Goal: Task Accomplishment & Management: Complete application form

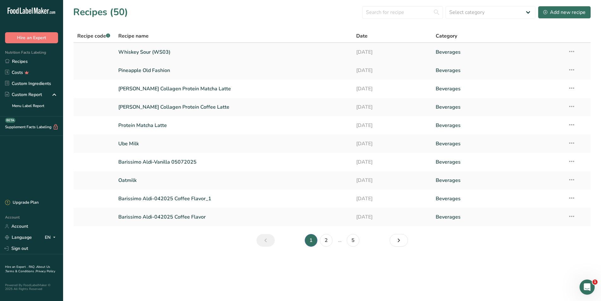
click at [148, 53] on link "Whiskey Sour (WS03)" at bounding box center [233, 51] width 231 height 13
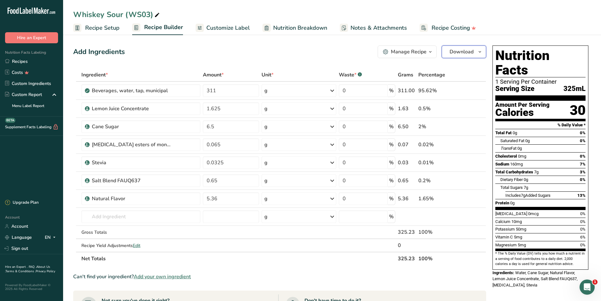
click at [463, 52] on span "Download" at bounding box center [462, 52] width 24 height 8
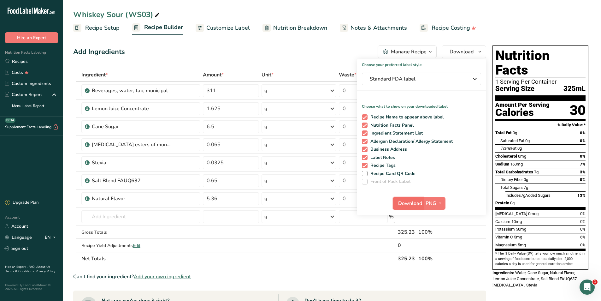
click at [415, 204] on span "Download" at bounding box center [410, 203] width 24 height 8
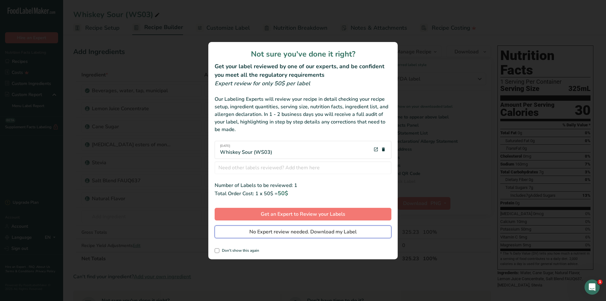
click at [269, 234] on span "No Expert review needed. Download my Label" at bounding box center [302, 232] width 107 height 8
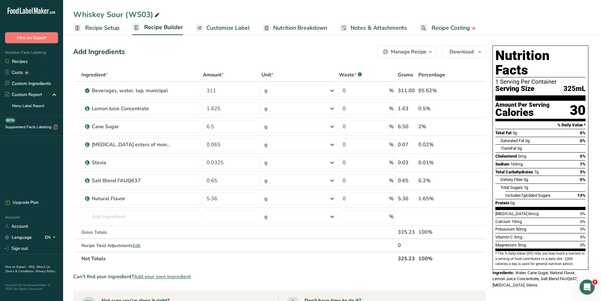
drag, startPoint x: 497, startPoint y: 199, endPoint x: 552, endPoint y: 218, distance: 58.1
click at [552, 218] on section "Vitamin D 0mcg 0% Calcium 10mg 0% Potassium 50mg 0% Vitamin C 5mg 6% Magnesium …" at bounding box center [541, 230] width 90 height 41
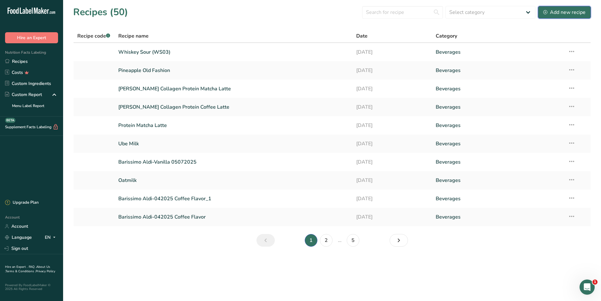
click at [563, 15] on div "Add new recipe" at bounding box center [565, 13] width 42 height 8
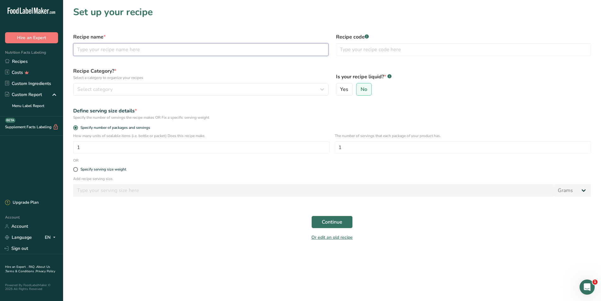
click at [106, 51] on input "text" at bounding box center [200, 49] width 255 height 13
type input "[MEDICAL_DATA] Syrup"
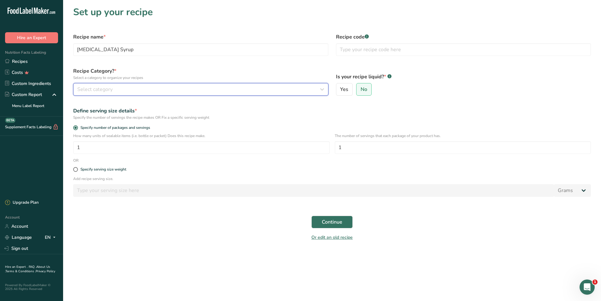
click at [89, 89] on span "Select category" at bounding box center [94, 90] width 35 height 8
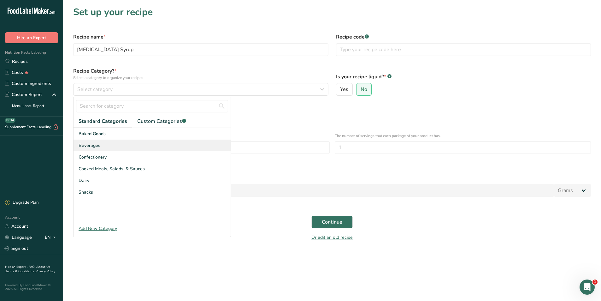
click at [89, 146] on span "Beverages" at bounding box center [90, 145] width 22 height 7
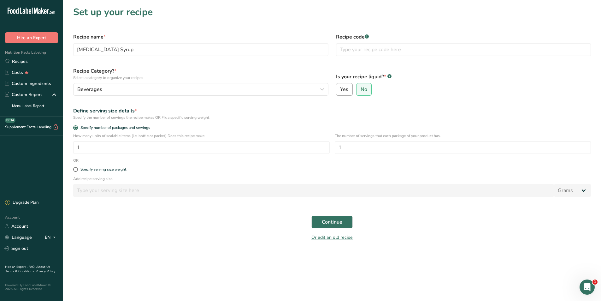
click at [340, 89] on input "Yes" at bounding box center [338, 89] width 4 height 4
radio input "true"
radio input "false"
select select "22"
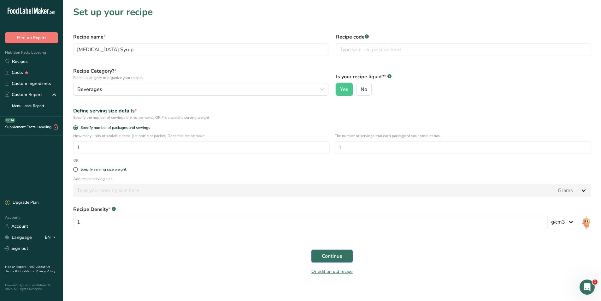
click at [325, 256] on span "Continue" at bounding box center [332, 256] width 21 height 8
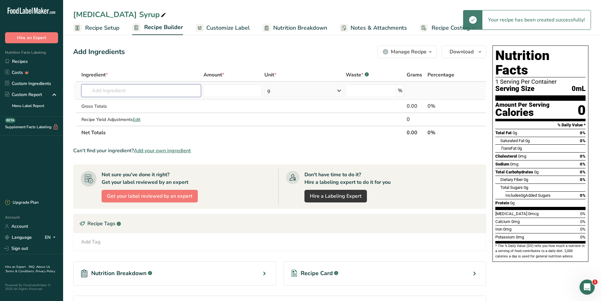
click at [138, 91] on input "text" at bounding box center [141, 90] width 120 height 13
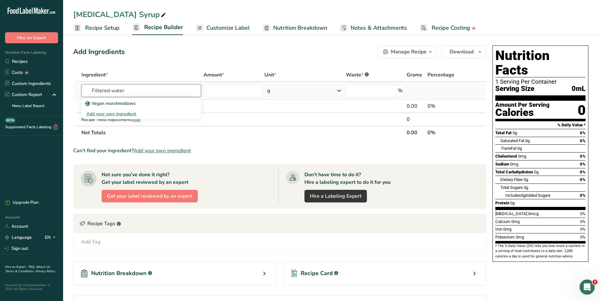
type input "Filtered water"
click at [138, 91] on input "text" at bounding box center [141, 90] width 120 height 13
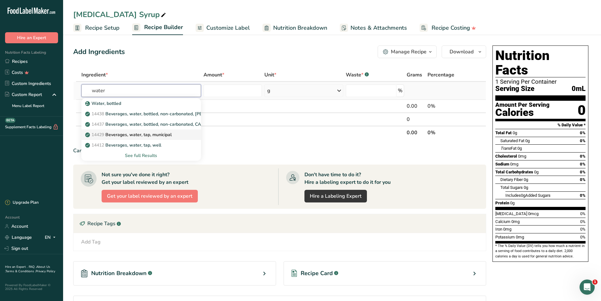
type input "water"
click at [130, 133] on p "14429 [GEOGRAPHIC_DATA], water, tap, municipal" at bounding box center [128, 134] width 85 height 7
type input "Beverages, water, tap, municipal"
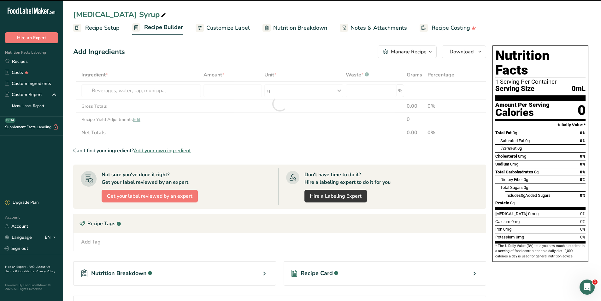
type input "0"
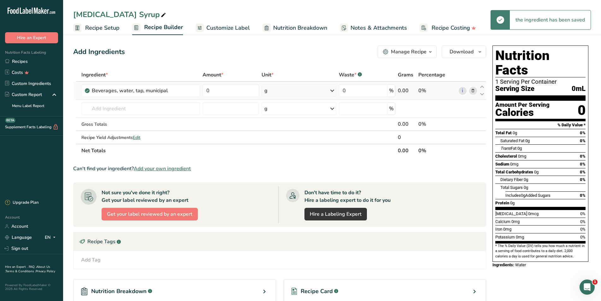
click at [282, 91] on div "g" at bounding box center [299, 90] width 75 height 13
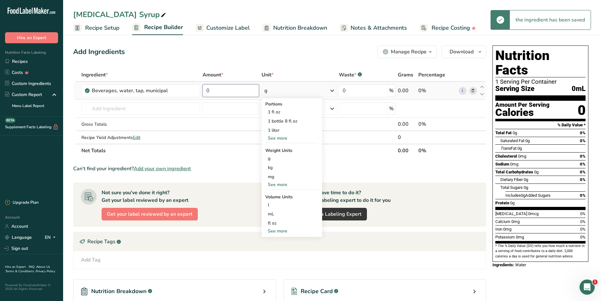
drag, startPoint x: 232, startPoint y: 91, endPoint x: 203, endPoint y: 91, distance: 29.0
click at [203, 91] on input "0" at bounding box center [231, 90] width 56 height 13
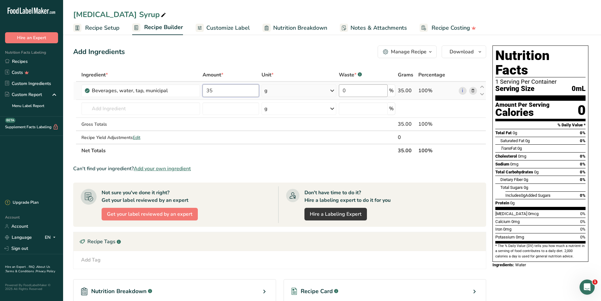
type input "35"
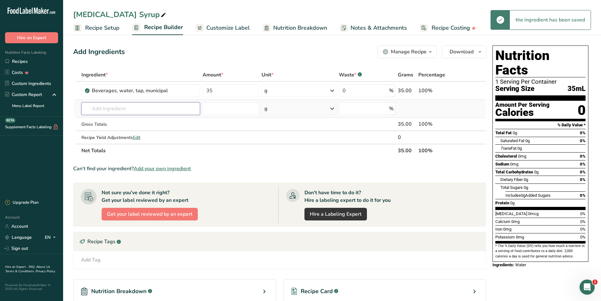
click at [122, 109] on input "text" at bounding box center [140, 108] width 119 height 13
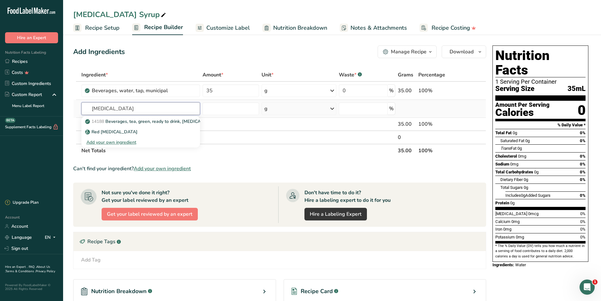
type input "[MEDICAL_DATA]"
click at [120, 142] on div "Add your own ingredient" at bounding box center [140, 142] width 109 height 7
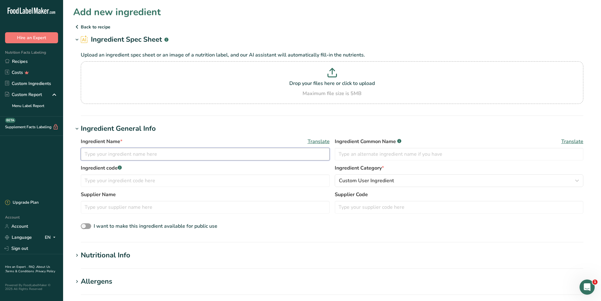
click at [107, 153] on input "text" at bounding box center [205, 154] width 249 height 13
type input "[MEDICAL_DATA] roots"
click at [107, 255] on div "Nutritional Info" at bounding box center [106, 255] width 50 height 10
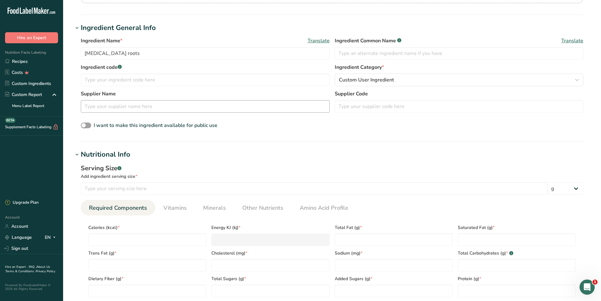
scroll to position [189, 0]
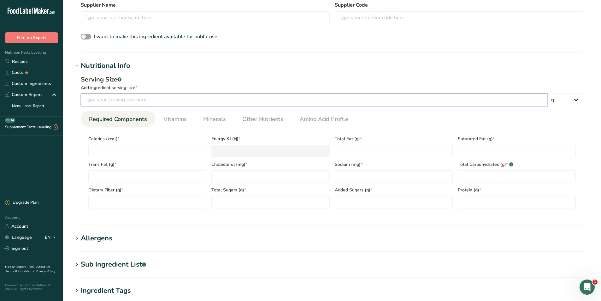
click at [108, 100] on input "number" at bounding box center [314, 99] width 467 height 13
type input "1.8"
click at [102, 155] on input "number" at bounding box center [147, 151] width 118 height 13
type input "0"
type KJ "0"
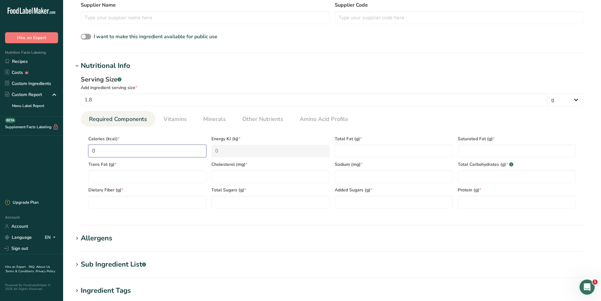
type input "0"
type Fat "0"
type input "0"
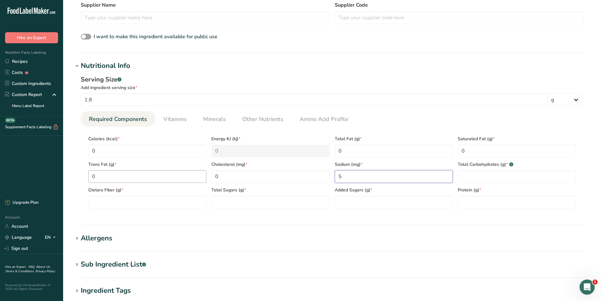
type input "5"
type Carbohydrates "0"
type Fiber "0"
type Sugars "0"
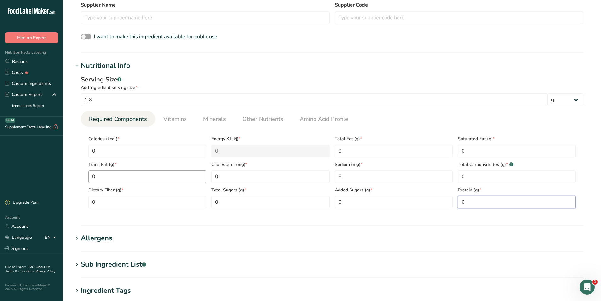
type input "0"
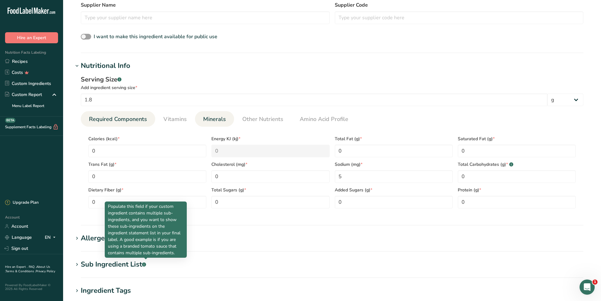
click at [213, 120] on span "Minerals" at bounding box center [214, 119] width 23 height 9
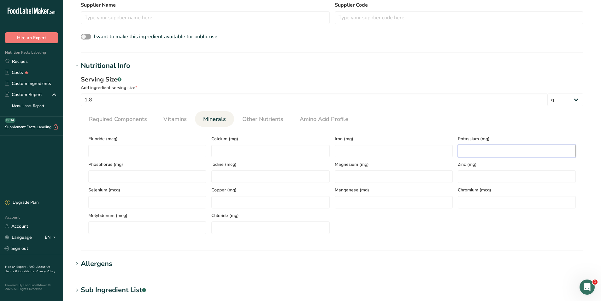
click at [470, 151] on input "number" at bounding box center [517, 151] width 118 height 13
type input "25"
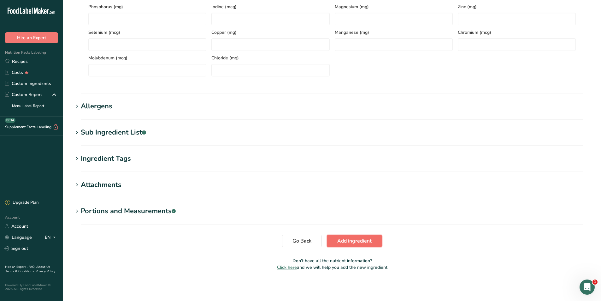
click at [370, 241] on span "Add ingredient" at bounding box center [354, 241] width 34 height 8
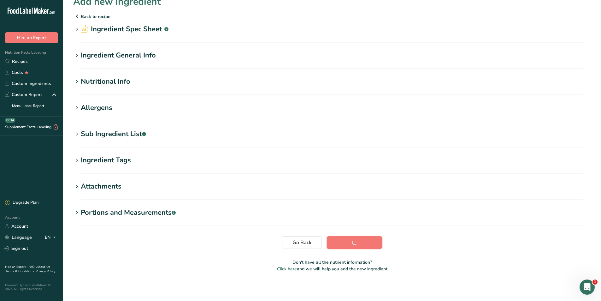
scroll to position [4, 0]
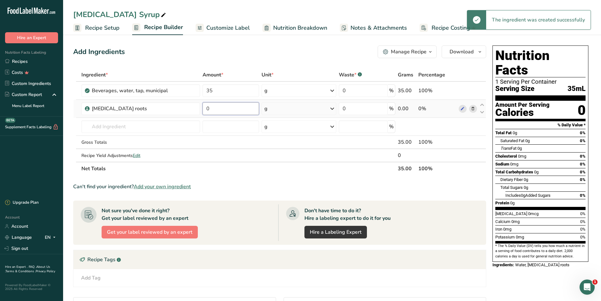
drag, startPoint x: 214, startPoint y: 110, endPoint x: 201, endPoint y: 110, distance: 13.3
click at [201, 110] on td "0" at bounding box center [230, 109] width 59 height 18
type input "1"
click at [112, 128] on input "text" at bounding box center [140, 126] width 119 height 13
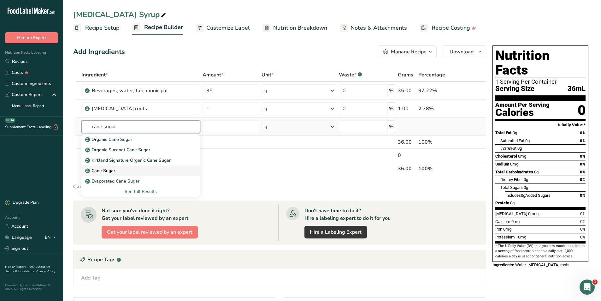
type input "cane sugar"
click at [109, 168] on p "Cane Sugar" at bounding box center [100, 170] width 29 height 7
type input "Cane Sugar"
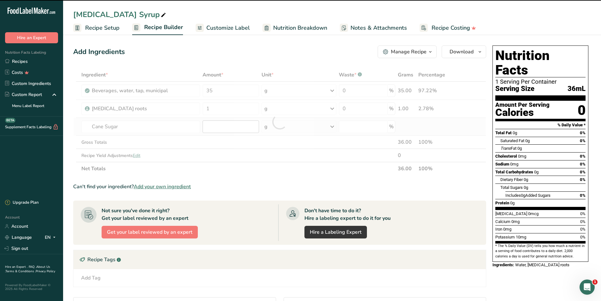
type input "0"
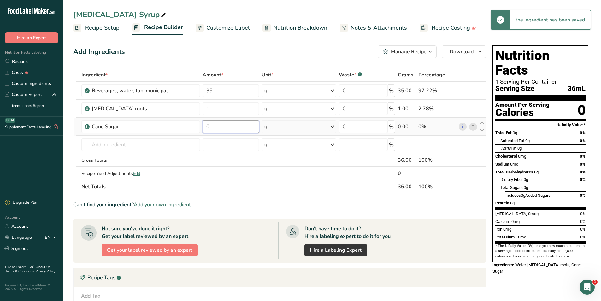
drag, startPoint x: 213, startPoint y: 126, endPoint x: 203, endPoint y: 128, distance: 10.2
click at [203, 128] on input "0" at bounding box center [231, 126] width 56 height 13
type input "35"
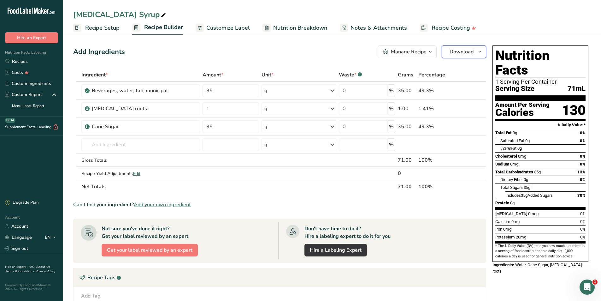
click at [465, 51] on span "Download" at bounding box center [462, 52] width 24 height 8
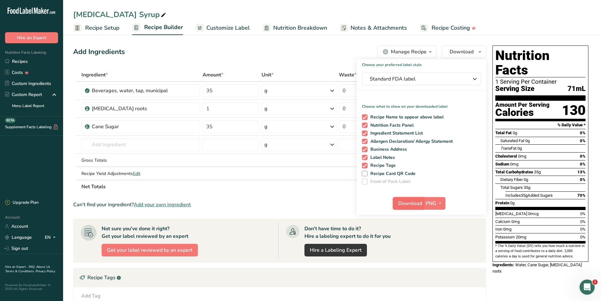
click at [409, 203] on span "Download" at bounding box center [410, 203] width 24 height 8
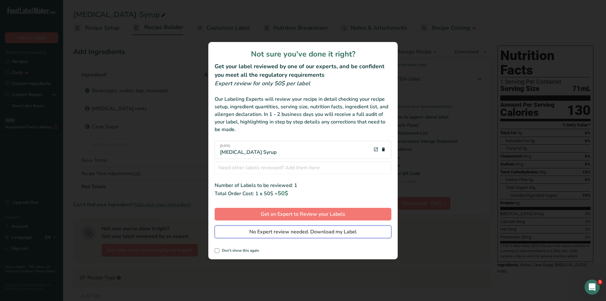
click at [276, 232] on span "No Expert review needed. Download my Label" at bounding box center [302, 232] width 107 height 8
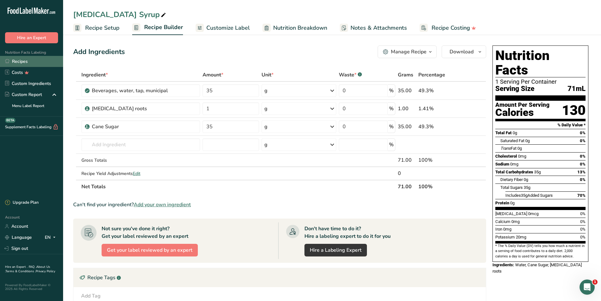
click at [18, 62] on link "Recipes" at bounding box center [31, 61] width 63 height 11
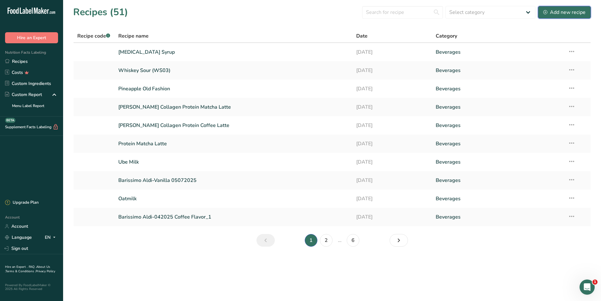
click at [564, 12] on div "Add new recipe" at bounding box center [565, 13] width 42 height 8
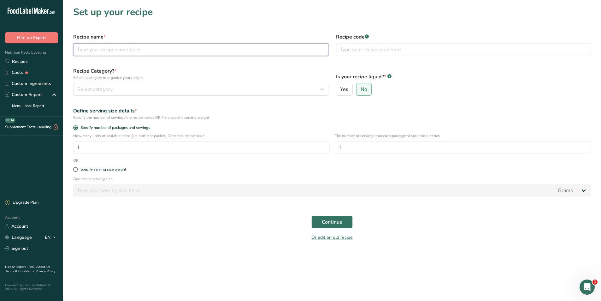
click at [104, 50] on input "text" at bounding box center [200, 49] width 255 height 13
type input "Red dates and [PERSON_NAME]"
click at [335, 223] on span "Continue" at bounding box center [332, 222] width 21 height 8
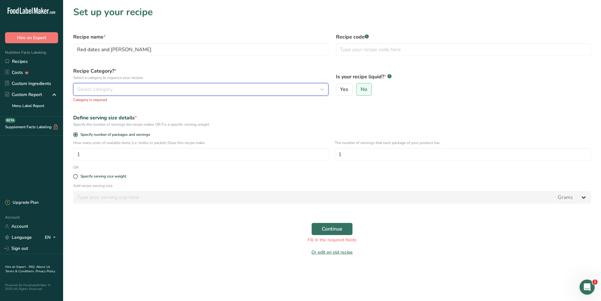
click at [85, 90] on span "Select category" at bounding box center [94, 90] width 35 height 8
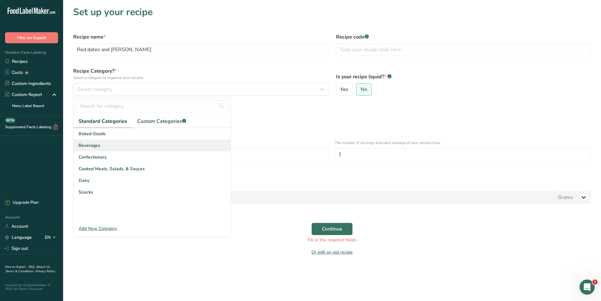
drag, startPoint x: 95, startPoint y: 142, endPoint x: 99, endPoint y: 142, distance: 4.1
click at [95, 142] on span "Beverages" at bounding box center [90, 145] width 22 height 7
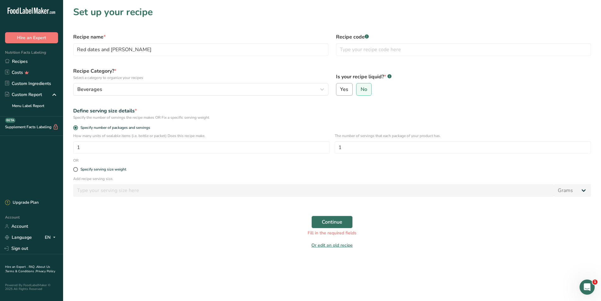
click at [345, 86] on span "Yes" at bounding box center [344, 89] width 8 height 6
click at [341, 87] on input "Yes" at bounding box center [338, 89] width 4 height 4
radio input "true"
radio input "false"
select select "22"
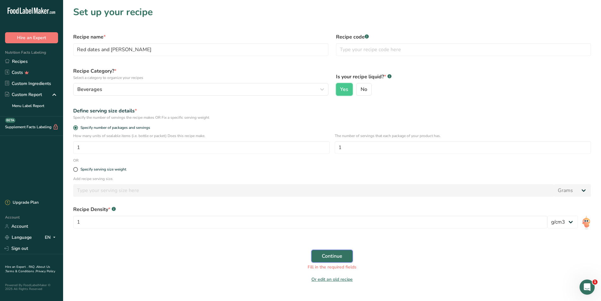
click at [336, 256] on span "Continue" at bounding box center [332, 256] width 21 height 8
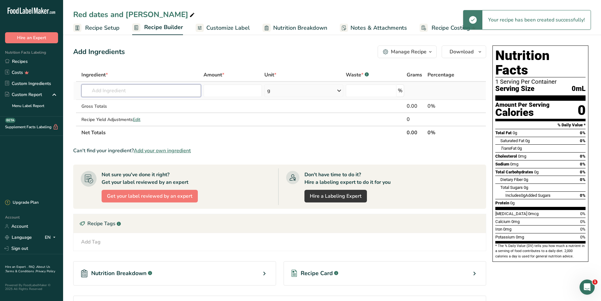
click at [109, 89] on input "text" at bounding box center [141, 90] width 120 height 13
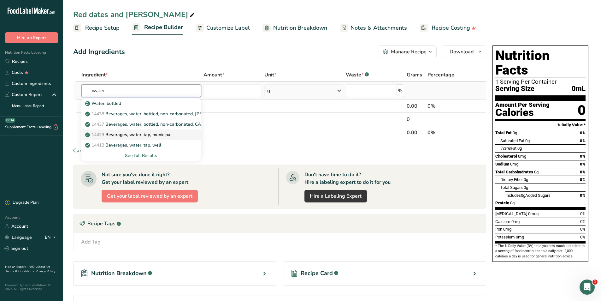
type input "water"
click at [158, 132] on p "14429 [GEOGRAPHIC_DATA], water, tap, municipal" at bounding box center [128, 134] width 85 height 7
type input "Beverages, water, tap, municipal"
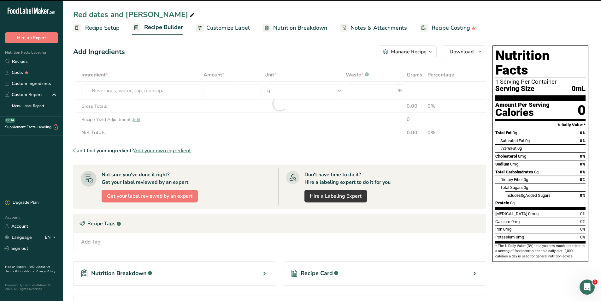
type input "0"
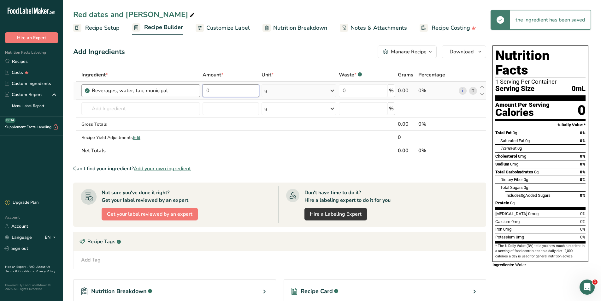
drag, startPoint x: 219, startPoint y: 91, endPoint x: 198, endPoint y: 91, distance: 21.8
click at [198, 91] on tr "Beverages, water, tap, municipal 0 g Portions 1 fl oz 1 bottle 8 fl oz 1 liter …" at bounding box center [280, 91] width 413 height 18
type input "35"
click at [117, 108] on input "text" at bounding box center [140, 108] width 119 height 13
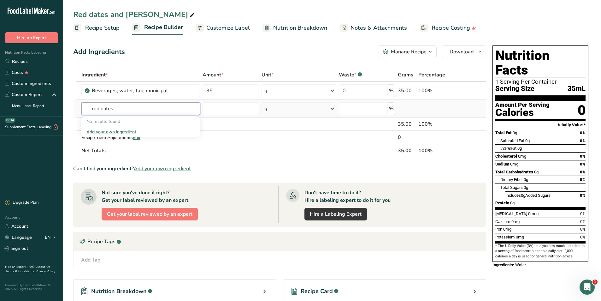
click at [121, 110] on input "red dates" at bounding box center [140, 108] width 119 height 13
type input "red dates"
click at [115, 130] on div "Add your own ingredient" at bounding box center [140, 131] width 109 height 7
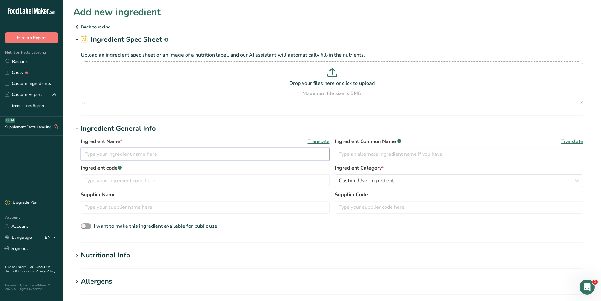
click at [104, 157] on input "text" at bounding box center [205, 154] width 249 height 13
type input "Red dates"
click at [113, 254] on div "Nutritional Info" at bounding box center [106, 255] width 50 height 10
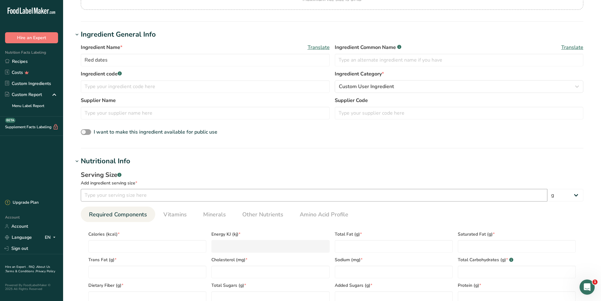
scroll to position [95, 0]
click at [136, 199] on input "number" at bounding box center [314, 194] width 467 height 13
type input "100"
click at [117, 246] on input "number" at bounding box center [147, 245] width 118 height 13
type input "7"
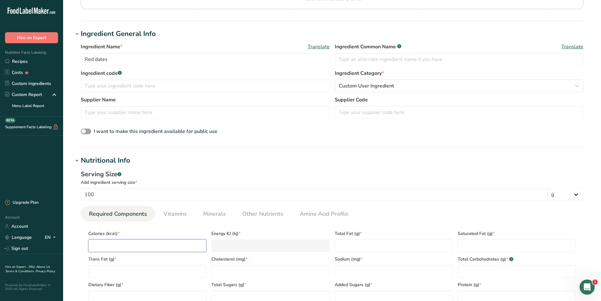
type KJ "29.3"
type input "79"
type KJ "330.5"
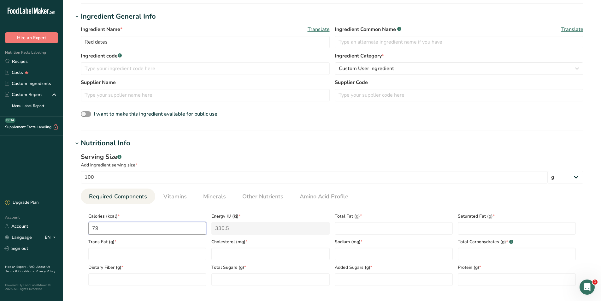
scroll to position [126, 0]
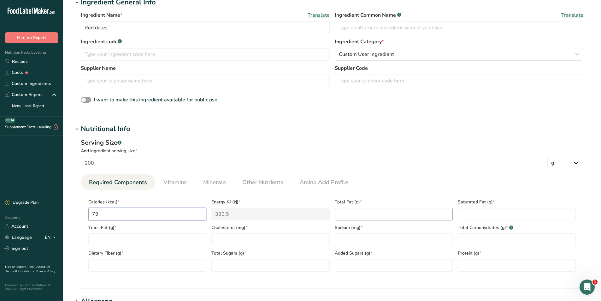
type input "79"
click at [371, 211] on Fat "number" at bounding box center [394, 214] width 118 height 13
type Fat "0"
click at [477, 210] on Fat "number" at bounding box center [517, 214] width 118 height 13
type Fat "0"
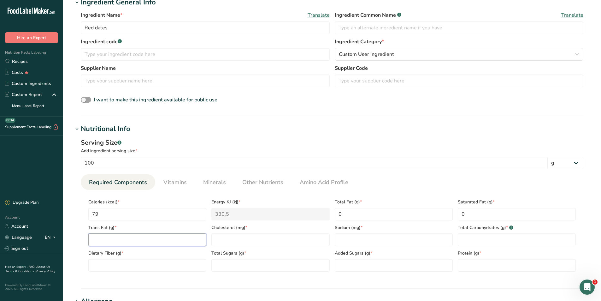
click at [146, 240] on Fat "number" at bounding box center [147, 239] width 118 height 13
type Fat "0"
click at [234, 244] on input "number" at bounding box center [270, 239] width 118 height 13
type input "0"
click at [373, 248] on div "Added Sugars (g) *" at bounding box center [393, 259] width 123 height 26
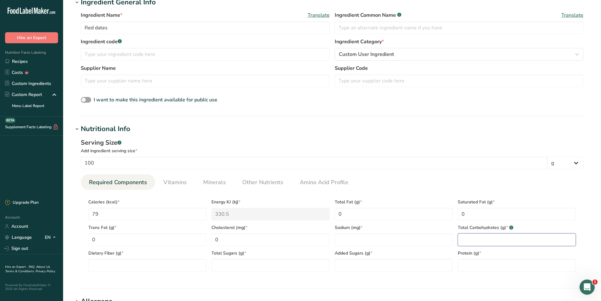
click at [479, 242] on Carbohydrates "number" at bounding box center [517, 239] width 118 height 13
type Carbohydrates "20"
click at [131, 269] on Fiber "number" at bounding box center [147, 265] width 118 height 13
type Fiber "10"
click at [223, 267] on Sugars "number" at bounding box center [270, 265] width 118 height 13
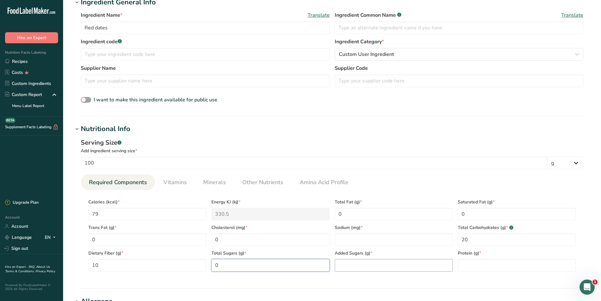
type Sugars "0"
click at [362, 270] on Sugars "number" at bounding box center [394, 265] width 118 height 13
type Sugars "0"
click at [461, 266] on input "number" at bounding box center [517, 265] width 118 height 13
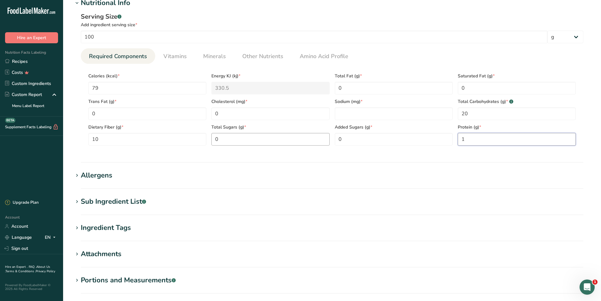
scroll to position [252, 0]
type input "1"
click at [177, 58] on span "Vitamins" at bounding box center [174, 56] width 23 height 9
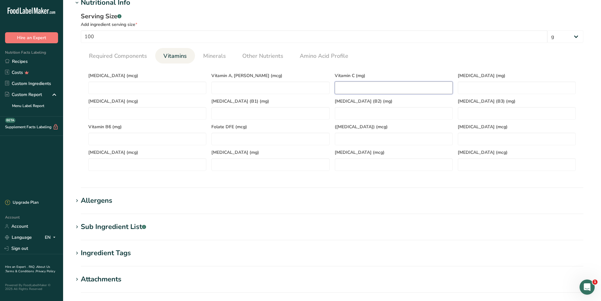
click at [365, 91] on C "number" at bounding box center [394, 87] width 118 height 13
type C "69.3"
click at [212, 57] on span "Minerals" at bounding box center [214, 56] width 23 height 9
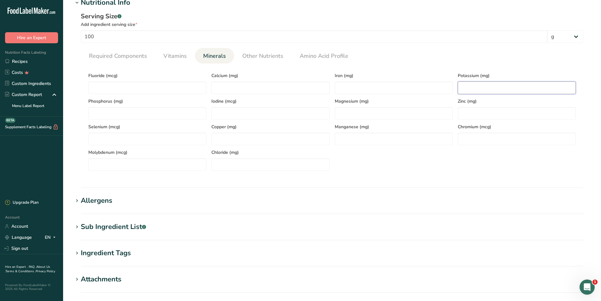
click at [469, 88] on input "number" at bounding box center [517, 87] width 118 height 13
type input "235"
click at [260, 189] on section "Add new ingredient Back to recipe Ingredient Spec Sheet .a-a{fill:#347362;}.b-a…" at bounding box center [332, 61] width 538 height 627
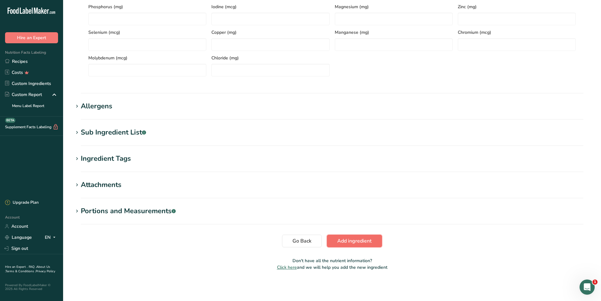
click at [360, 245] on span "Add ingredient" at bounding box center [354, 241] width 34 height 8
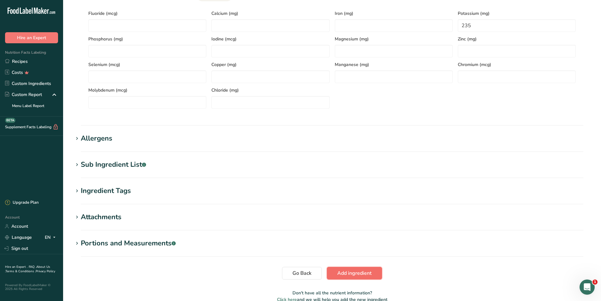
scroll to position [184, 0]
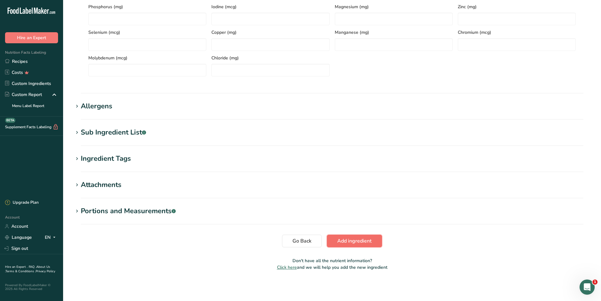
click at [353, 243] on span "Add ingredient" at bounding box center [354, 241] width 34 height 8
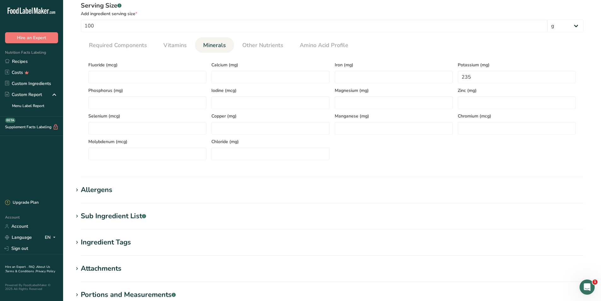
scroll to position [87, 0]
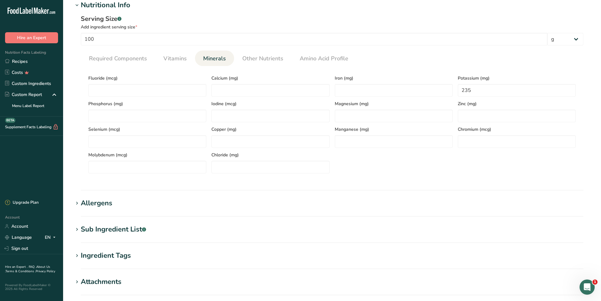
click at [213, 57] on span "Minerals" at bounding box center [214, 58] width 23 height 9
click at [115, 56] on span "Required Components" at bounding box center [118, 58] width 58 height 9
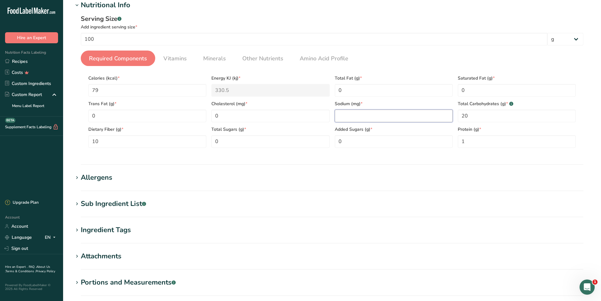
click at [347, 118] on input "number" at bounding box center [394, 116] width 118 height 13
type input "0"
click at [340, 157] on section "Nutritional Info Serving Size .a-a{fill:#347362;}.b-a{fill:#fff;} Add ingredien…" at bounding box center [332, 82] width 518 height 165
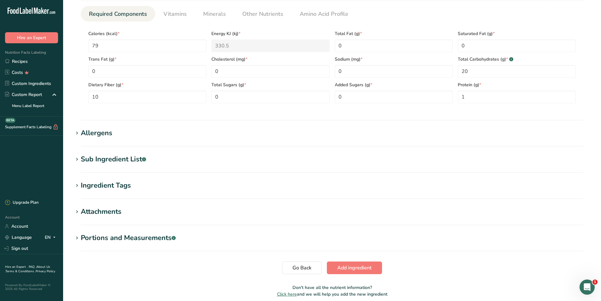
scroll to position [127, 0]
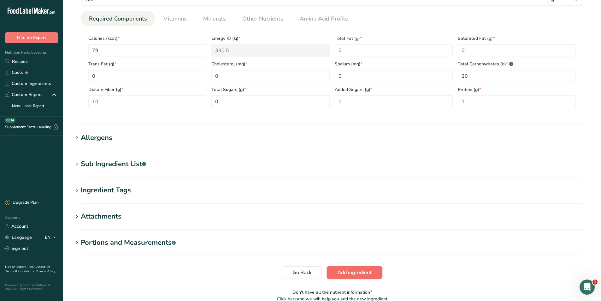
click at [353, 274] on span "Add ingredient" at bounding box center [354, 273] width 34 height 8
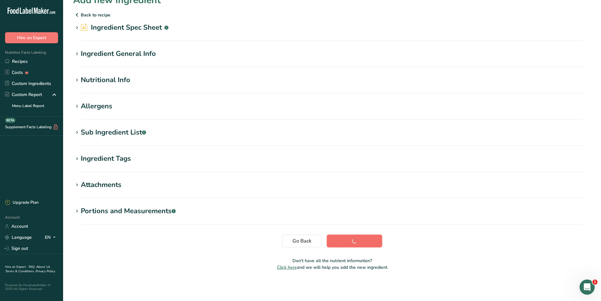
scroll to position [12, 0]
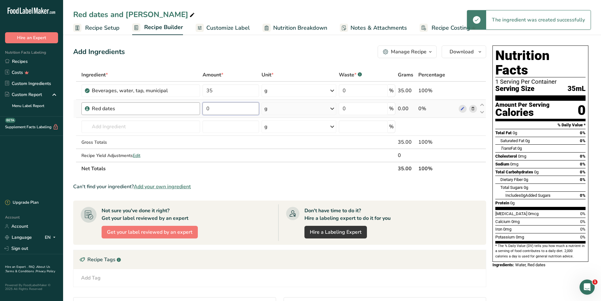
drag, startPoint x: 214, startPoint y: 109, endPoint x: 191, endPoint y: 109, distance: 23.4
click at [191, 109] on tr "Red dates 0 g Weight Units g kg mg See more Volume Units l mL fl oz See more 0 …" at bounding box center [280, 109] width 413 height 18
type input "1.75"
click at [108, 125] on input "text" at bounding box center [140, 126] width 119 height 13
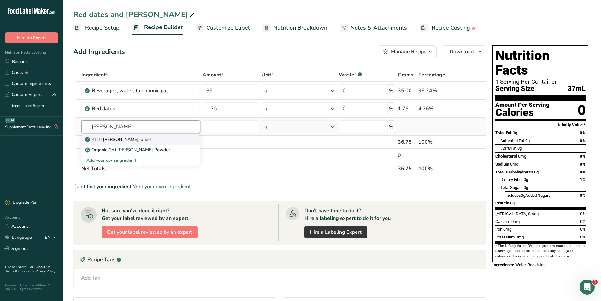
type input "[PERSON_NAME]"
click at [135, 140] on p "9110 Goji berries, dried" at bounding box center [118, 139] width 64 height 7
type input "[PERSON_NAME], dried"
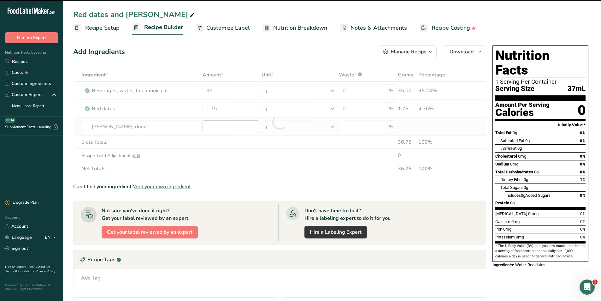
type input "0"
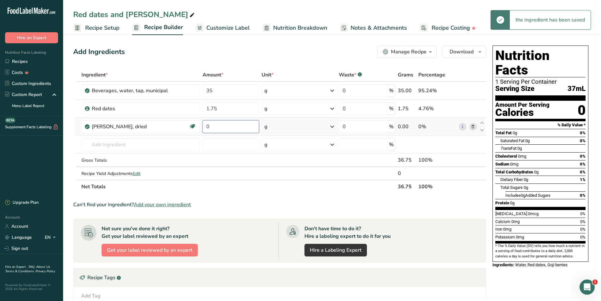
drag, startPoint x: 216, startPoint y: 125, endPoint x: 201, endPoint y: 125, distance: 14.8
click at [201, 125] on td "0" at bounding box center [230, 127] width 59 height 18
type input "1.75"
click at [116, 140] on input "text" at bounding box center [140, 144] width 119 height 13
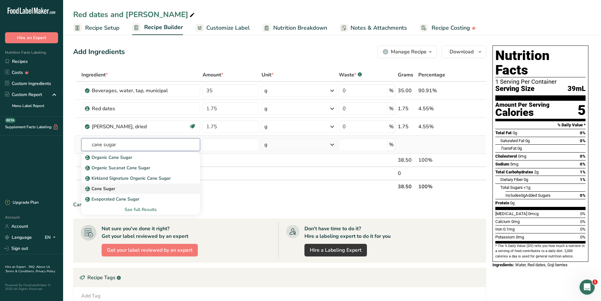
type input "cane sugar"
click at [103, 187] on p "Cane Sugar" at bounding box center [100, 188] width 29 height 7
type input "Cane Sugar"
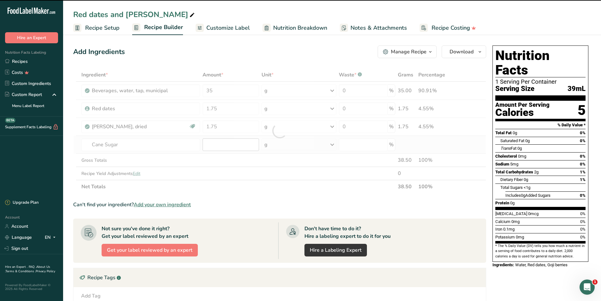
type input "0"
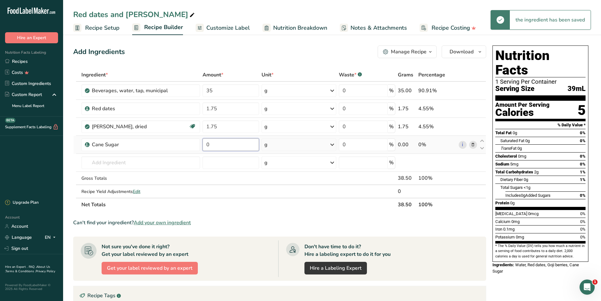
drag, startPoint x: 216, startPoint y: 144, endPoint x: 203, endPoint y: 144, distance: 12.6
click at [203, 144] on input "0" at bounding box center [231, 144] width 56 height 13
type input "31.5"
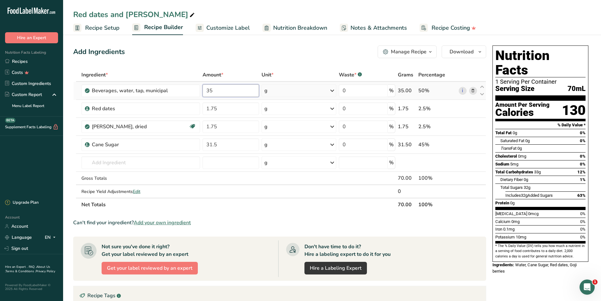
click at [217, 90] on input "35" at bounding box center [231, 90] width 56 height 13
drag, startPoint x: 217, startPoint y: 90, endPoint x: 203, endPoint y: 90, distance: 14.2
click at [203, 90] on input "35" at bounding box center [231, 90] width 56 height 13
type input "31.5"
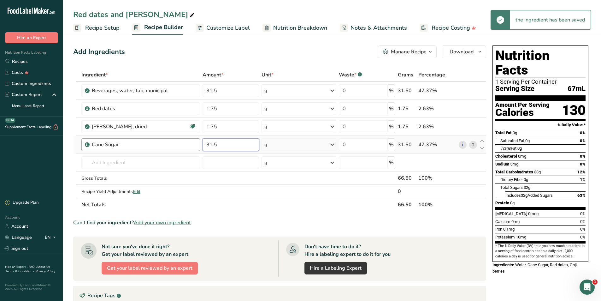
drag, startPoint x: 223, startPoint y: 144, endPoint x: 181, endPoint y: 144, distance: 42.3
click at [181, 144] on tr "Cane Sugar 31.5 g Weight Units g kg mg See more Volume Units l Volume units req…" at bounding box center [280, 145] width 413 height 18
type input "35"
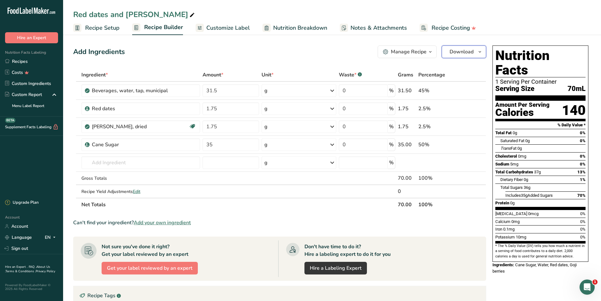
click at [466, 53] on span "Download" at bounding box center [462, 52] width 24 height 8
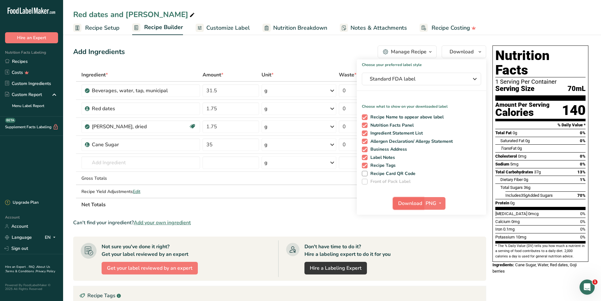
click at [414, 203] on span "Download" at bounding box center [410, 203] width 24 height 8
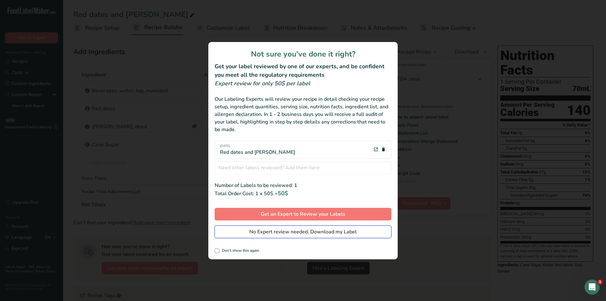
click at [279, 231] on span "No Expert review needed. Download my Label" at bounding box center [302, 232] width 107 height 8
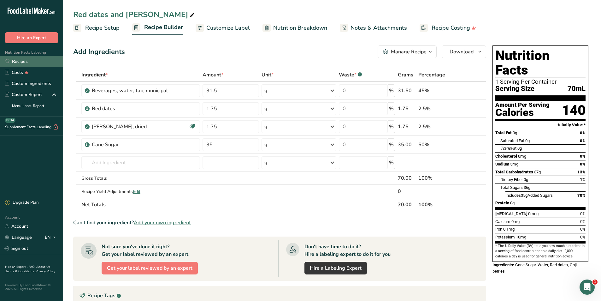
click at [18, 62] on link "Recipes" at bounding box center [31, 61] width 63 height 11
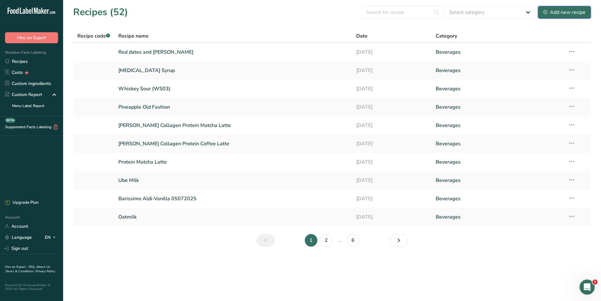
click at [560, 13] on div "Add new recipe" at bounding box center [565, 13] width 42 height 8
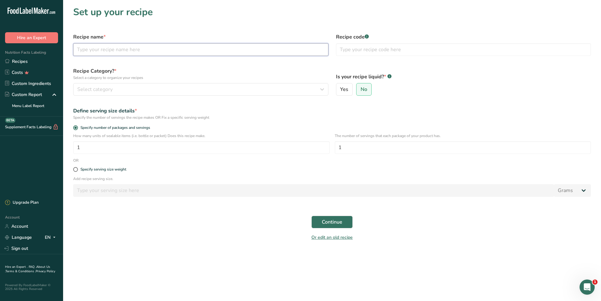
click at [101, 50] on input "text" at bounding box center [200, 49] width 255 height 13
type input "Rock Sugar Syrup"
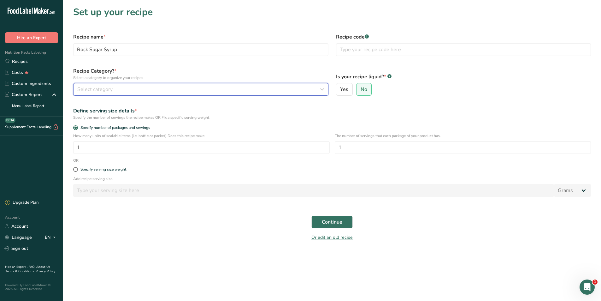
click at [100, 86] on span "Select category" at bounding box center [94, 90] width 35 height 8
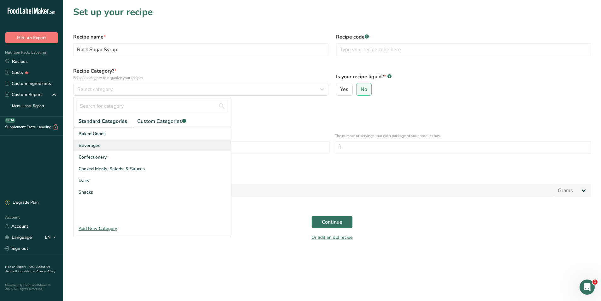
click at [93, 144] on span "Beverages" at bounding box center [90, 145] width 22 height 7
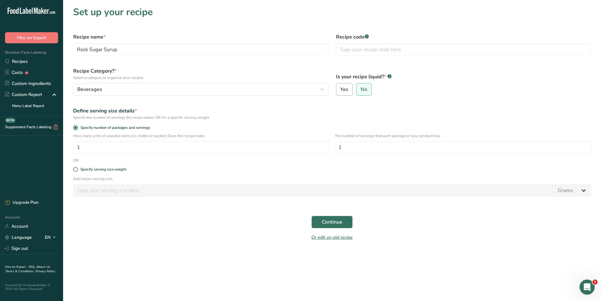
click at [347, 89] on span "Yes" at bounding box center [344, 89] width 8 height 6
click at [341, 89] on input "Yes" at bounding box center [338, 89] width 4 height 4
radio input "true"
radio input "false"
select select "22"
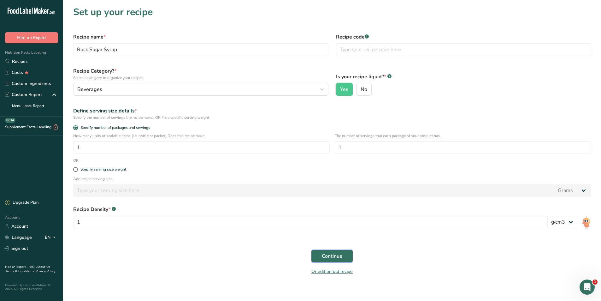
click at [333, 258] on span "Continue" at bounding box center [332, 256] width 21 height 8
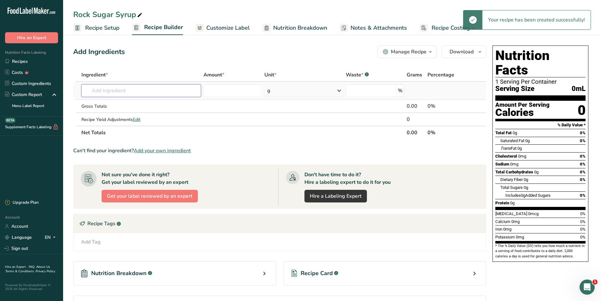
click at [128, 91] on input "text" at bounding box center [141, 90] width 120 height 13
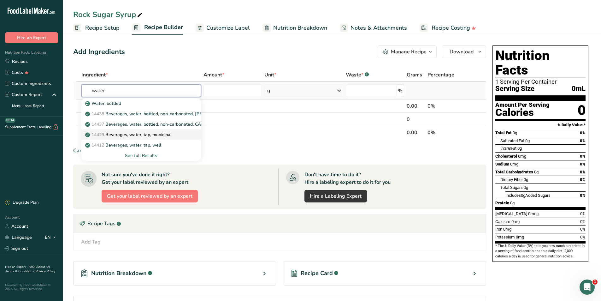
type input "water"
click at [130, 135] on p "14429 [GEOGRAPHIC_DATA], water, tap, municipal" at bounding box center [128, 134] width 85 height 7
type input "Beverages, water, tap, municipal"
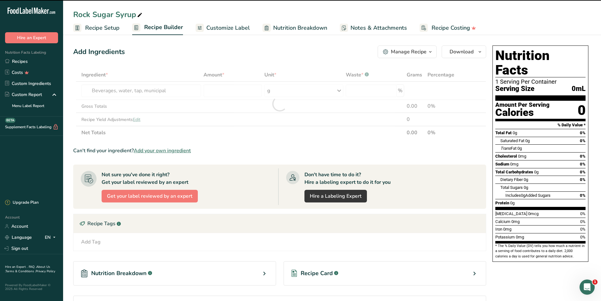
type input "0"
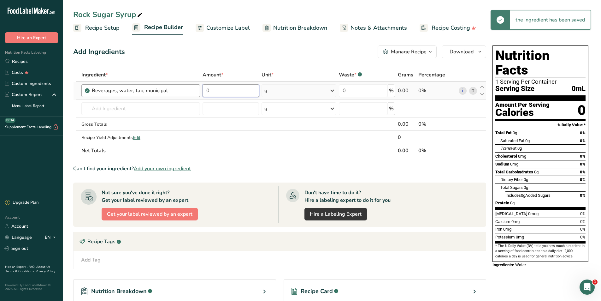
drag, startPoint x: 219, startPoint y: 92, endPoint x: 196, endPoint y: 91, distance: 22.4
click at [196, 91] on tr "Beverages, water, tap, municipal 0 g Portions 1 fl oz 1 bottle 8 fl oz 1 liter …" at bounding box center [280, 91] width 413 height 18
type input "35"
click at [98, 109] on input "text" at bounding box center [140, 108] width 119 height 13
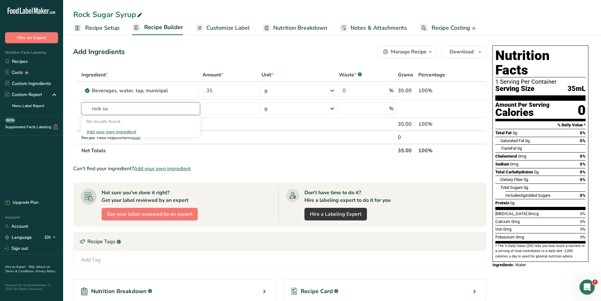
type input "rock su"
click at [117, 132] on div "Add your own ingredient" at bounding box center [140, 131] width 109 height 7
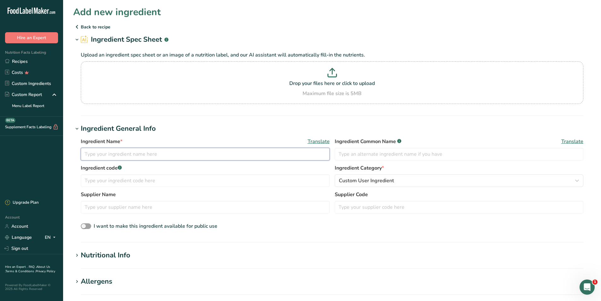
click at [107, 151] on input "text" at bounding box center [205, 154] width 249 height 13
type input "Rock Sugar"
click at [225, 181] on input "text" at bounding box center [205, 180] width 249 height 13
click at [103, 257] on div "Nutritional Info" at bounding box center [106, 255] width 50 height 10
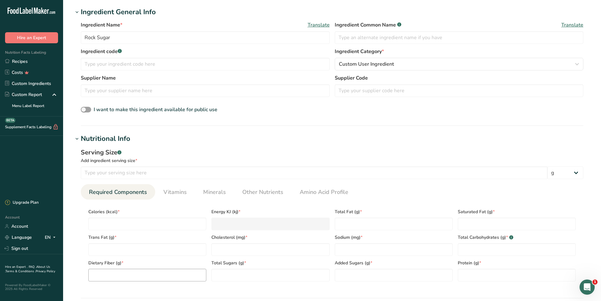
scroll to position [158, 0]
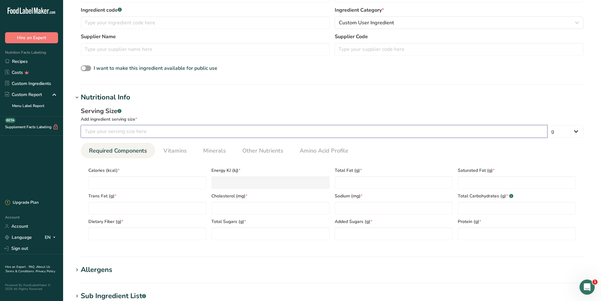
click at [142, 126] on input "number" at bounding box center [314, 131] width 467 height 13
type input "4"
click at [108, 184] on input "number" at bounding box center [147, 182] width 118 height 13
type input "2"
type KJ "8.4"
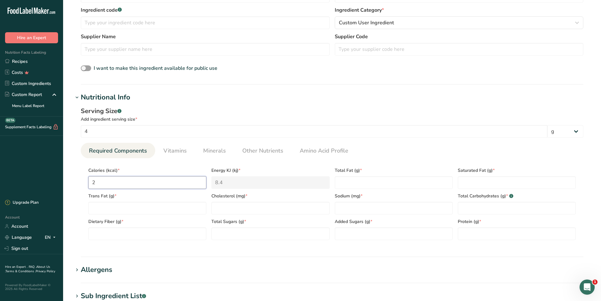
type input "25"
type KJ "104.6"
type input "25"
type Fat "0"
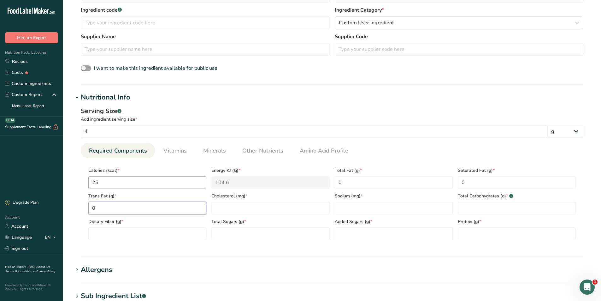
type Fat "0"
type input "0"
type Carbohydrates "6.5"
type Fiber "0"
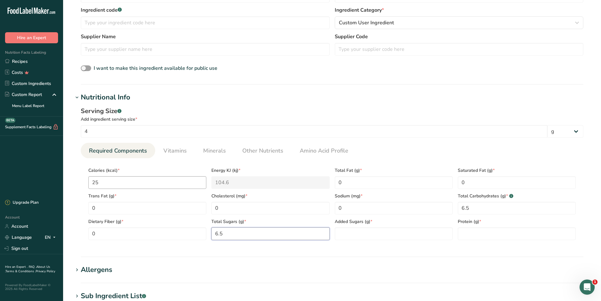
type Sugars "6.5"
type Sugars "0"
type input "0"
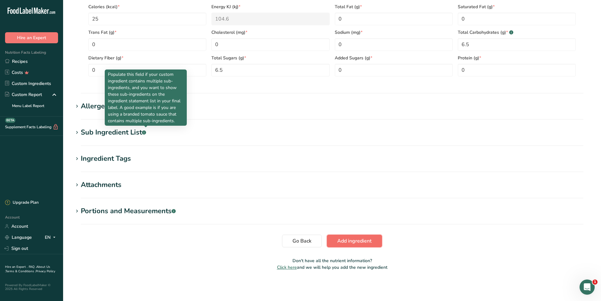
click at [357, 240] on span "Add ingredient" at bounding box center [354, 241] width 34 height 8
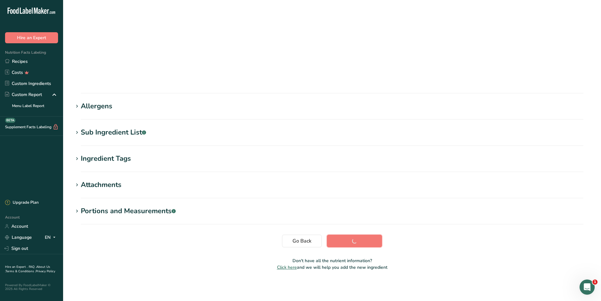
scroll to position [12, 0]
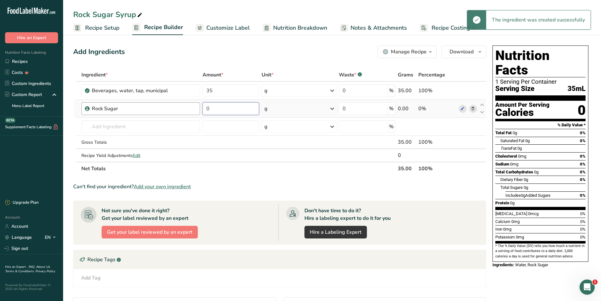
drag, startPoint x: 216, startPoint y: 108, endPoint x: 185, endPoint y: 109, distance: 30.9
click at [185, 109] on tr "Rock Sugar 0 g Weight Units g kg mg See more Volume Units l mL fl oz See more 0…" at bounding box center [280, 109] width 413 height 18
type input "35"
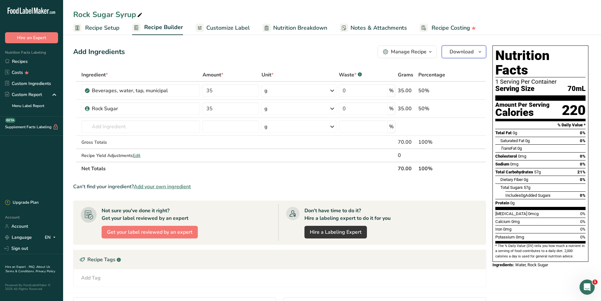
click at [460, 52] on span "Download" at bounding box center [462, 52] width 24 height 8
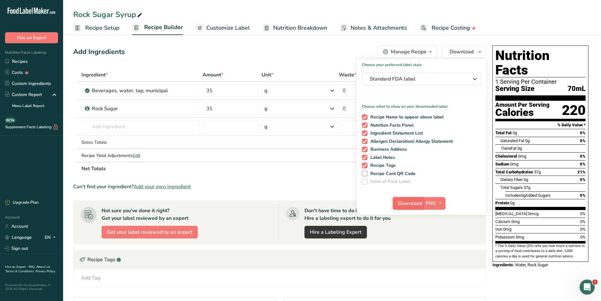
click at [420, 201] on span "Download" at bounding box center [410, 203] width 24 height 8
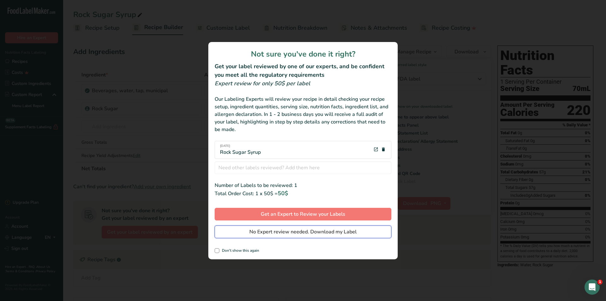
click at [298, 234] on span "No Expert review needed. Download my Label" at bounding box center [302, 232] width 107 height 8
